Goal: Navigation & Orientation: Go to known website

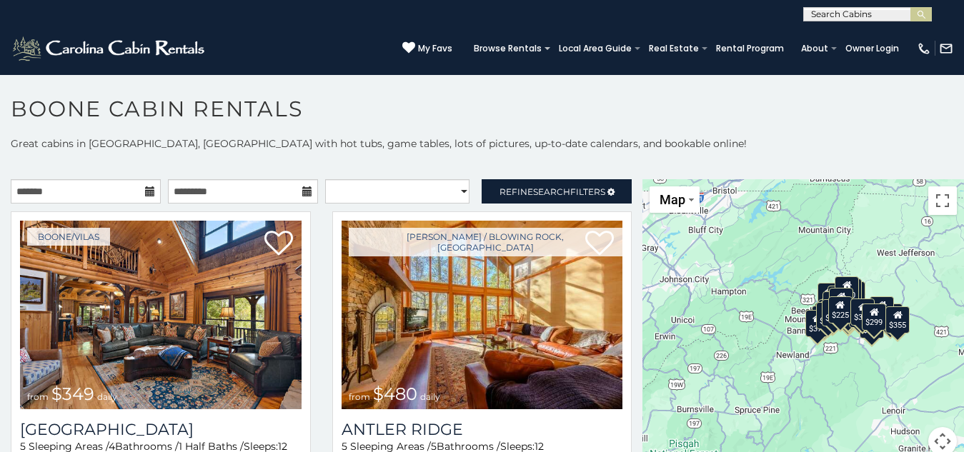
scroll to position [8, 0]
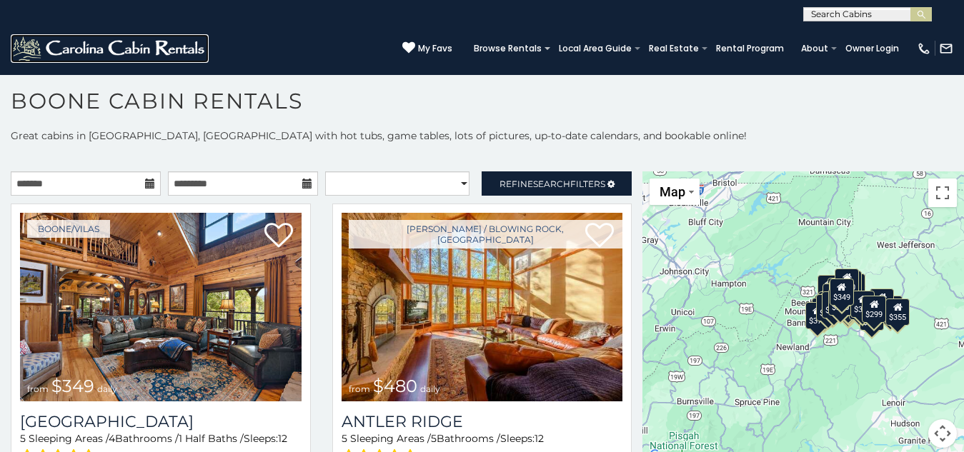
click at [46, 34] on img at bounding box center [110, 48] width 198 height 29
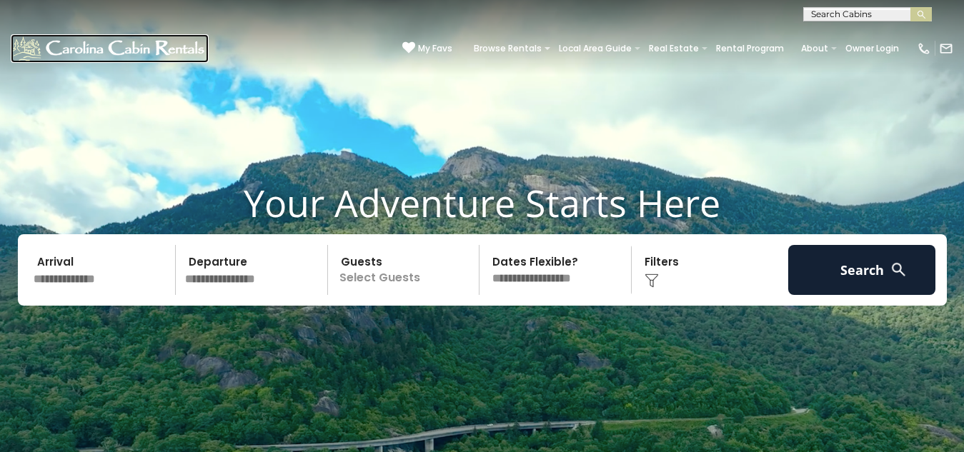
click at [61, 35] on img at bounding box center [110, 48] width 198 height 29
